Goal: Transaction & Acquisition: Purchase product/service

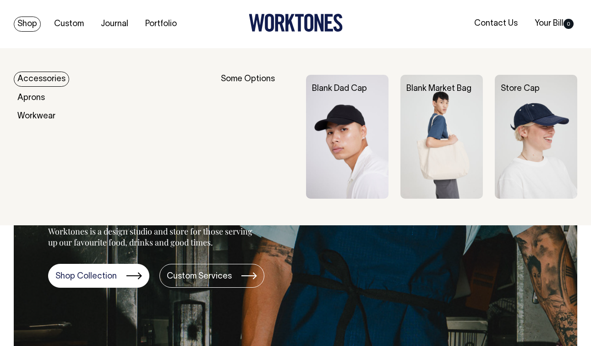
click at [34, 81] on link "Accessories" at bounding box center [41, 79] width 55 height 15
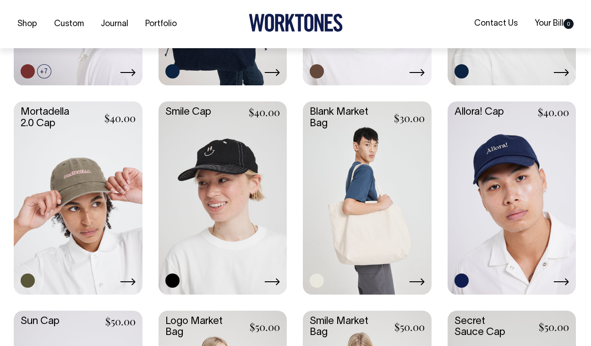
click at [396, 179] on link at bounding box center [367, 196] width 129 height 191
